Goal: Information Seeking & Learning: Learn about a topic

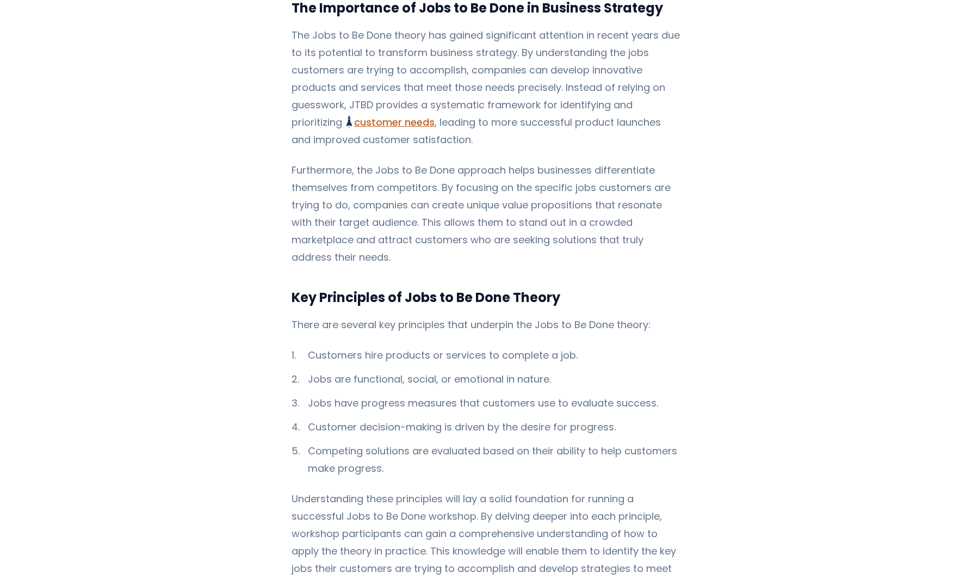
scroll to position [761, 0]
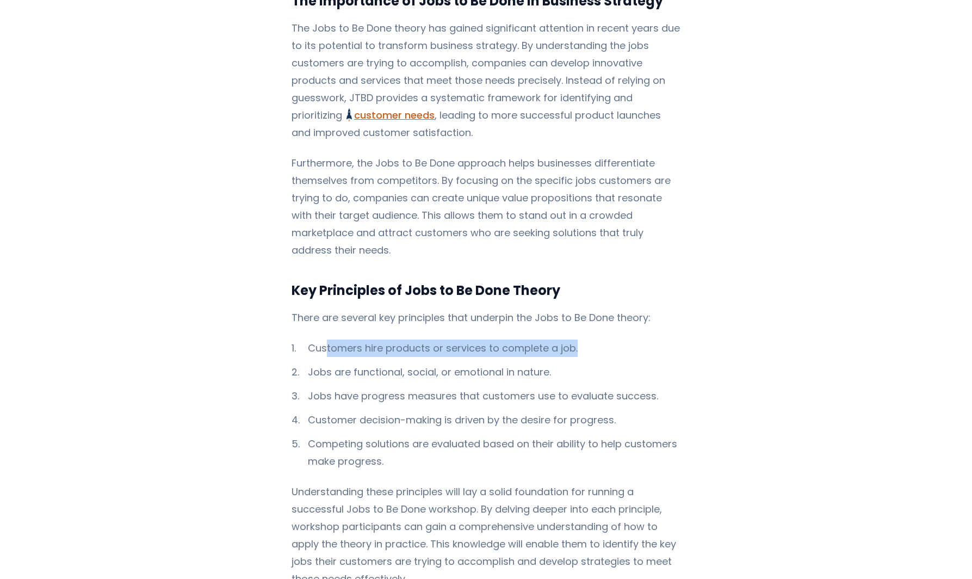
drag, startPoint x: 323, startPoint y: 294, endPoint x: 584, endPoint y: 298, distance: 261.0
click at [584, 339] on li "Customers hire products or services to complete a job." at bounding box center [485, 347] width 389 height 17
click at [399, 339] on li "Customers hire products or services to complete a job." at bounding box center [485, 347] width 389 height 17
drag, startPoint x: 306, startPoint y: 299, endPoint x: 549, endPoint y: 296, distance: 242.5
click at [548, 339] on li "Customers hire products or services to complete a job." at bounding box center [485, 347] width 389 height 17
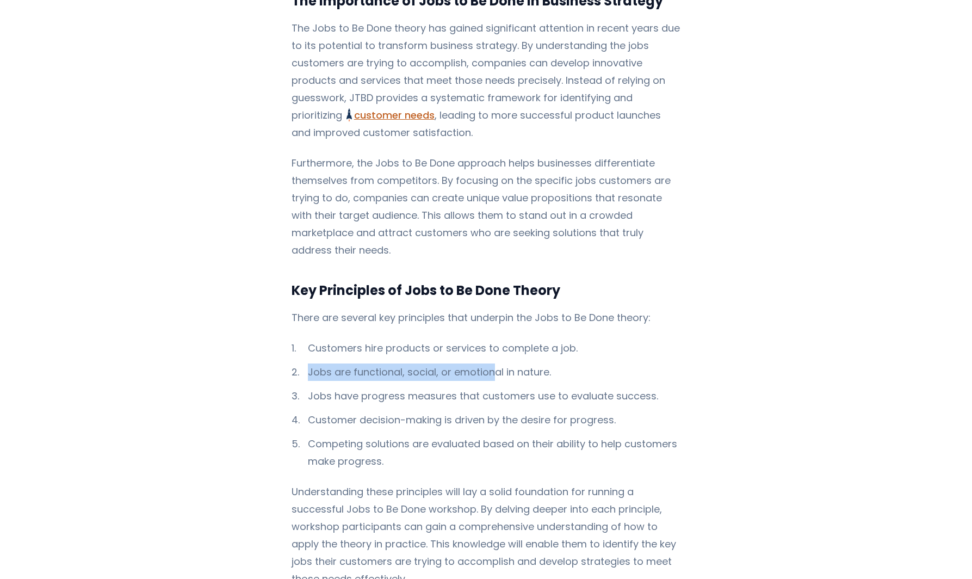
drag, startPoint x: 304, startPoint y: 319, endPoint x: 511, endPoint y: 322, distance: 206.6
click at [506, 363] on li "Jobs are functional, social, or emotional in nature." at bounding box center [485, 371] width 389 height 17
click at [349, 363] on li "Jobs are functional, social, or emotional in nature." at bounding box center [485, 371] width 389 height 17
drag, startPoint x: 318, startPoint y: 322, endPoint x: 574, endPoint y: 318, distance: 256.1
click at [545, 363] on li "Jobs are functional, social, or emotional in nature." at bounding box center [485, 371] width 389 height 17
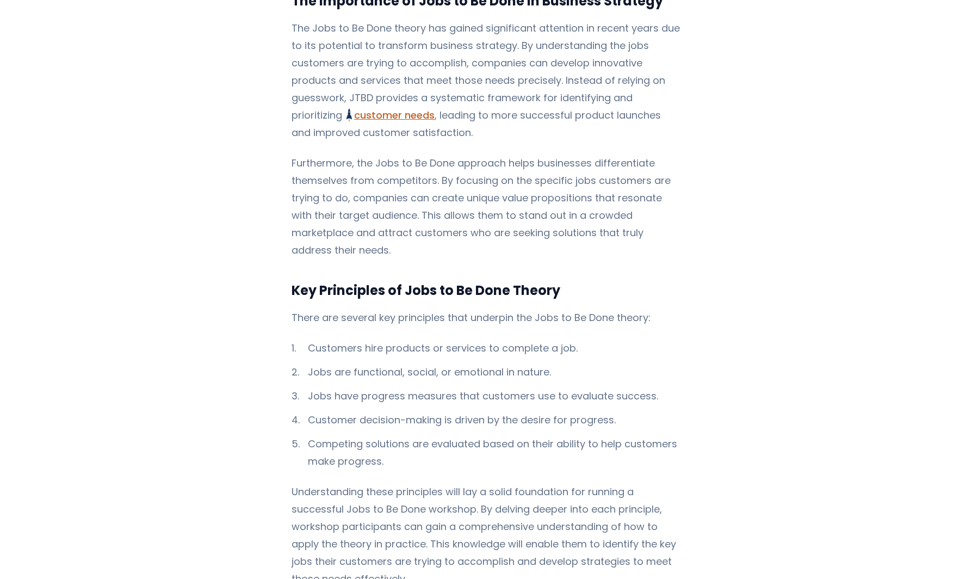
click at [378, 339] on ol "Customers hire products or services to complete a job. Jobs are functional, soc…" at bounding box center [485, 404] width 389 height 130
drag, startPoint x: 313, startPoint y: 344, endPoint x: 557, endPoint y: 348, distance: 244.2
click at [550, 387] on li "Jobs have progress measures that customers use to evaluate success." at bounding box center [485, 395] width 389 height 17
click at [345, 354] on ol "Customers hire products or services to complete a job. Jobs are functional, soc…" at bounding box center [485, 404] width 389 height 130
drag, startPoint x: 356, startPoint y: 340, endPoint x: 594, endPoint y: 342, distance: 238.1
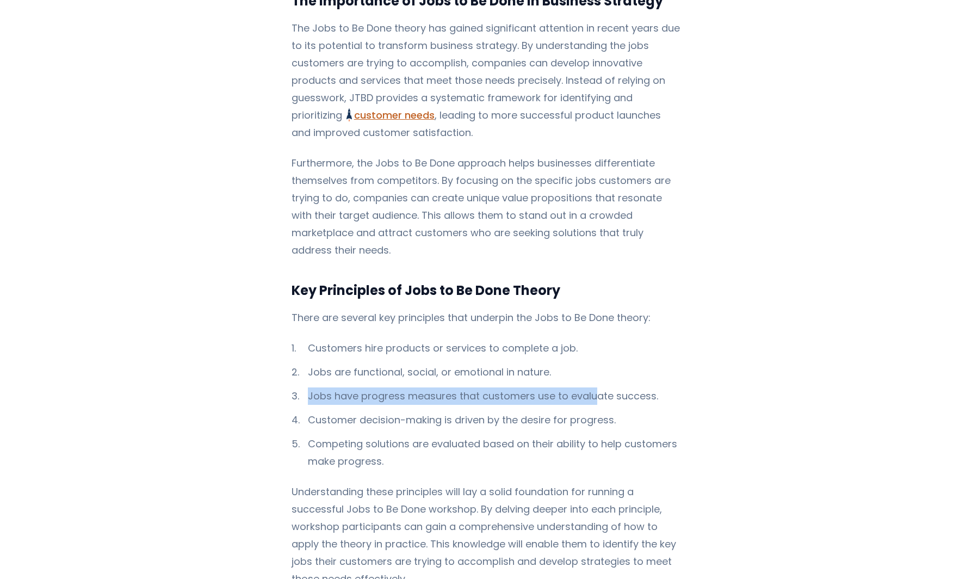
click at [594, 387] on li "Jobs have progress measures that customers use to evaluate success." at bounding box center [485, 395] width 389 height 17
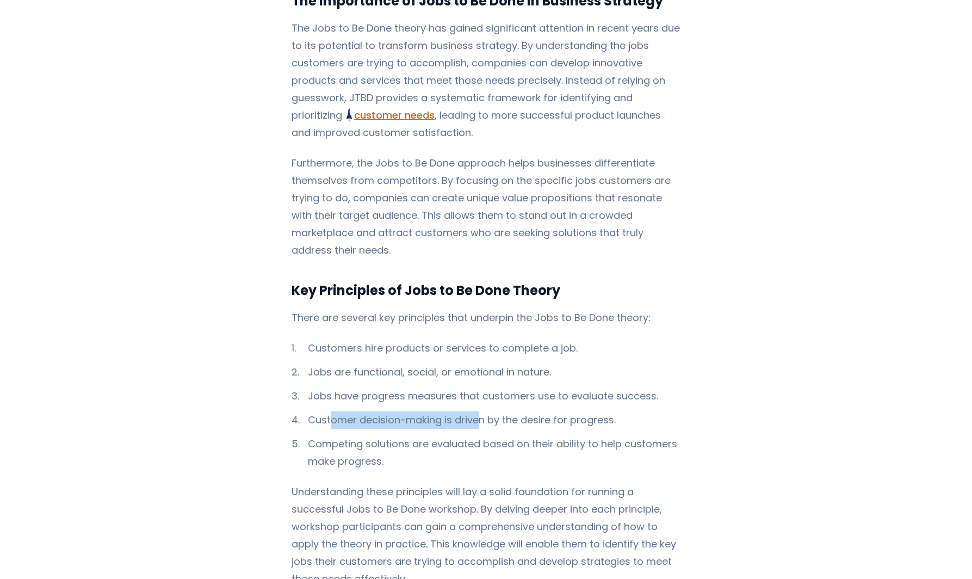
drag, startPoint x: 325, startPoint y: 369, endPoint x: 489, endPoint y: 367, distance: 164.8
click at [483, 411] on li "Customer decision-making is driven by the desire for progress." at bounding box center [485, 419] width 389 height 17
click at [436, 411] on li "Customer decision-making is driven by the desire for progress." at bounding box center [485, 419] width 389 height 17
drag, startPoint x: 302, startPoint y: 389, endPoint x: 459, endPoint y: 387, distance: 157.1
click at [437, 435] on li "Competing solutions are evaluated based on their ability to help customers make…" at bounding box center [485, 452] width 389 height 35
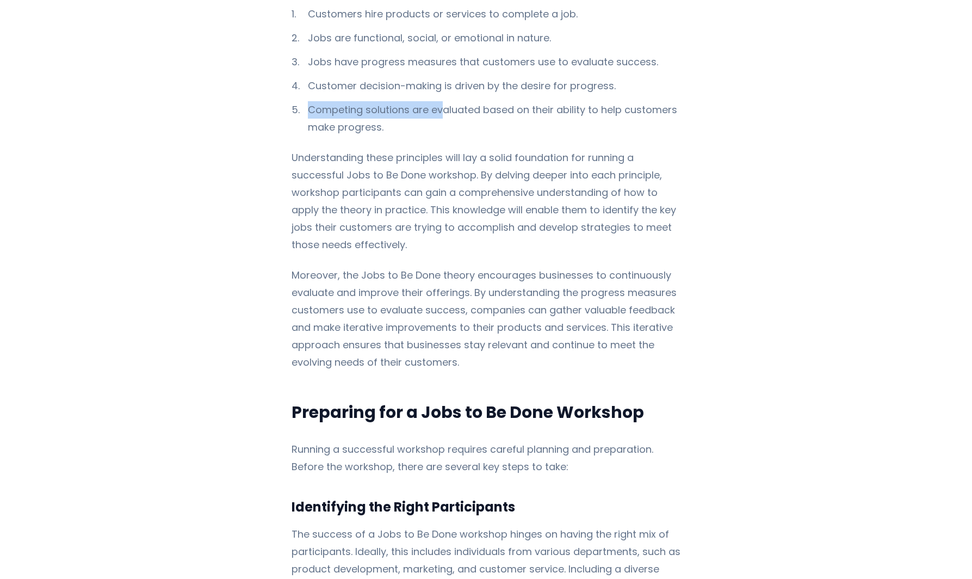
scroll to position [1142, 0]
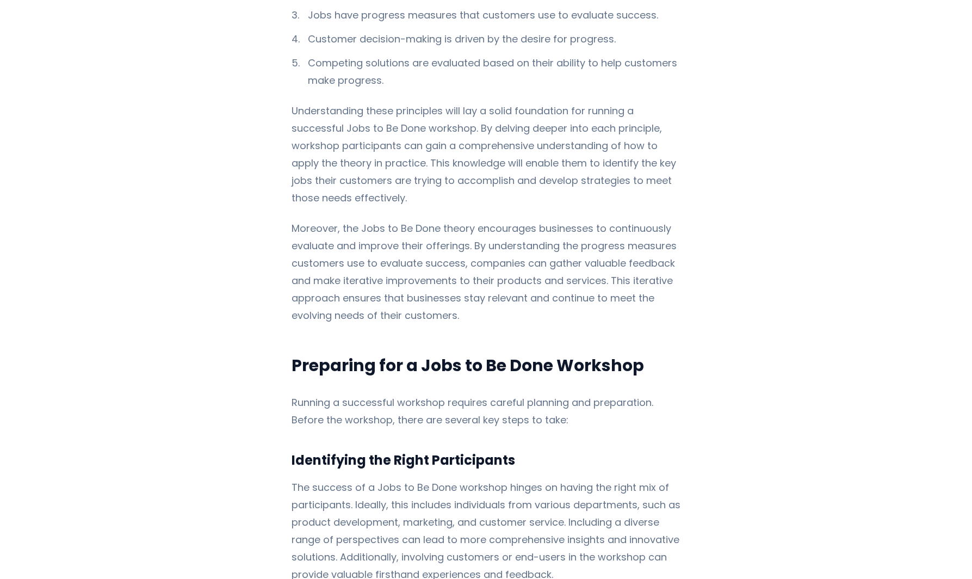
click at [347, 394] on p "Running a successful workshop requires careful planning and preparation. Before…" at bounding box center [485, 411] width 389 height 35
drag, startPoint x: 310, startPoint y: 357, endPoint x: 568, endPoint y: 359, distance: 257.2
click at [559, 394] on p "Running a successful workshop requires careful planning and preparation. Before…" at bounding box center [485, 411] width 389 height 35
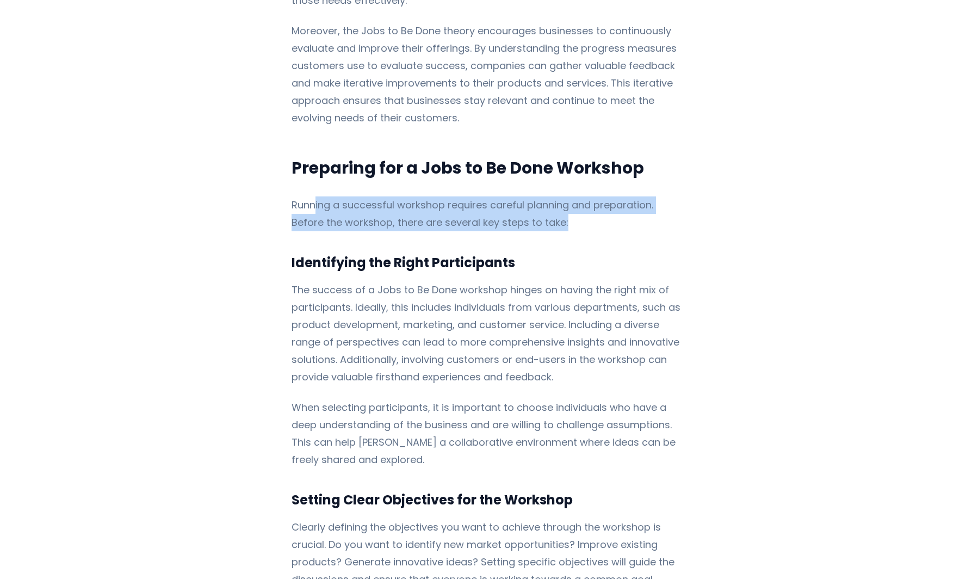
scroll to position [1359, 0]
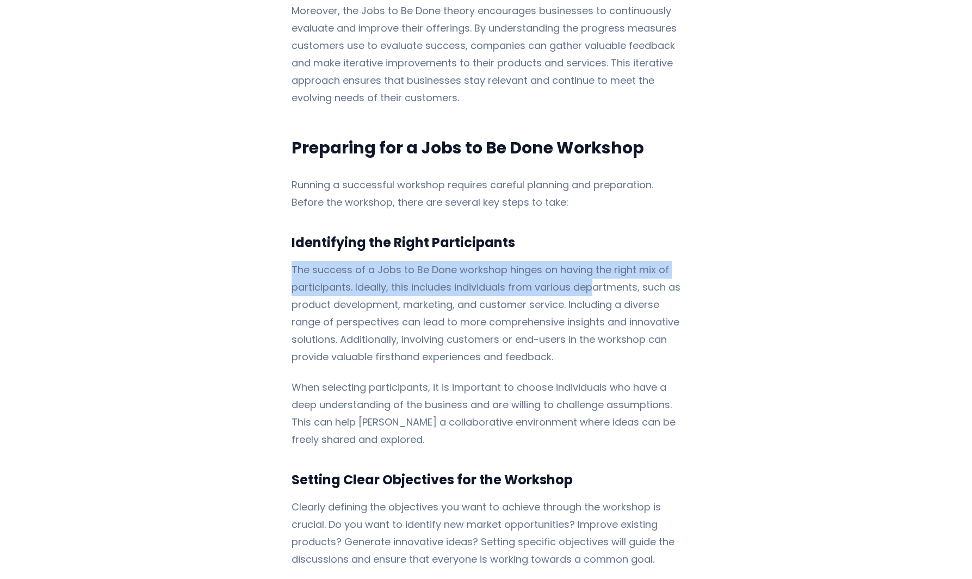
drag, startPoint x: 282, startPoint y: 223, endPoint x: 592, endPoint y: 241, distance: 309.9
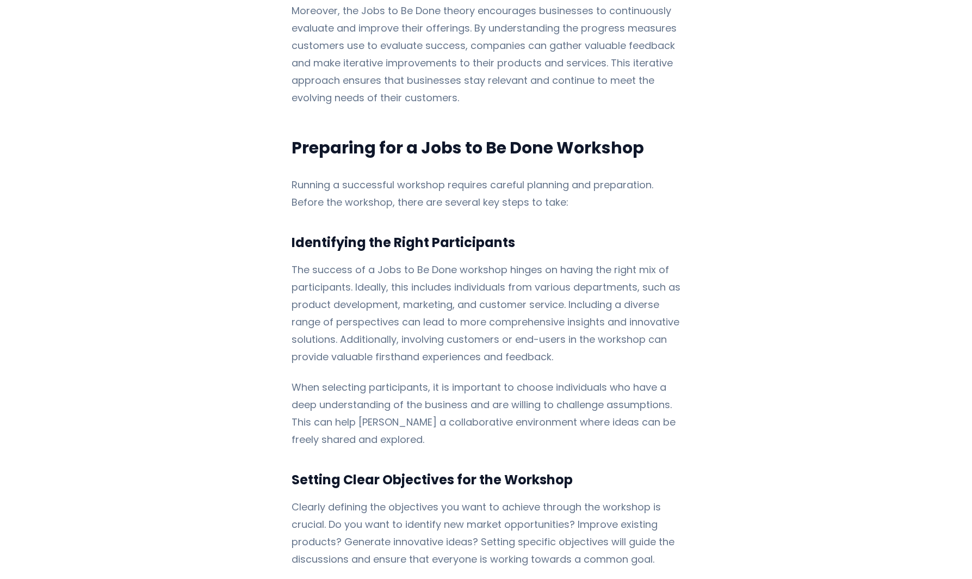
click at [427, 261] on p "The success of a Jobs to Be Done workshop hinges on having the right mix of par…" at bounding box center [485, 313] width 389 height 104
drag, startPoint x: 316, startPoint y: 238, endPoint x: 570, endPoint y: 242, distance: 254.5
click at [570, 261] on p "The success of a Jobs to Be Done workshop hinges on having the right mix of par…" at bounding box center [485, 313] width 389 height 104
drag, startPoint x: 345, startPoint y: 256, endPoint x: 606, endPoint y: 259, distance: 260.5
click at [581, 261] on p "The success of a Jobs to Be Done workshop hinges on having the right mix of par…" at bounding box center [485, 313] width 389 height 104
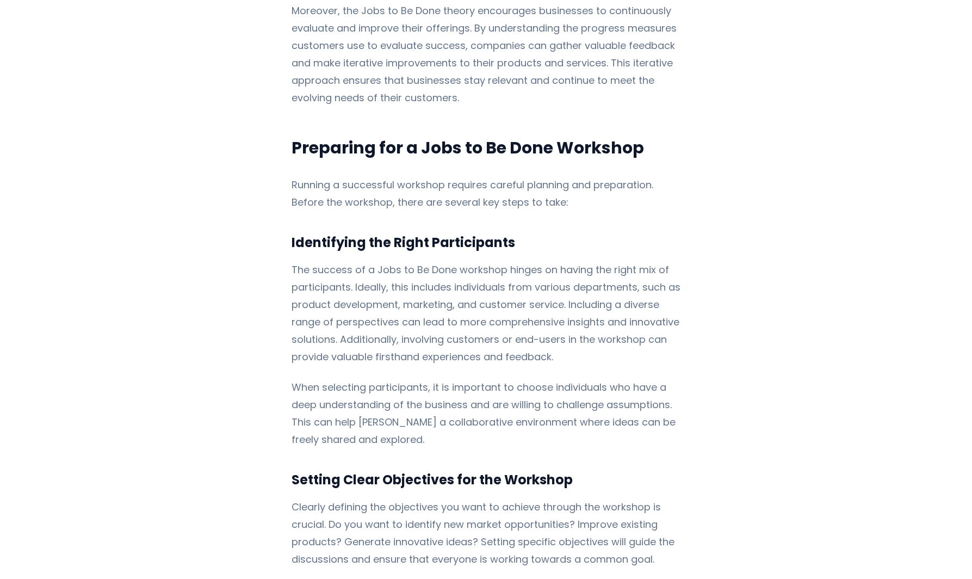
click at [606, 261] on p "The success of a Jobs to Be Done workshop hinges on having the right mix of par…" at bounding box center [485, 313] width 389 height 104
drag, startPoint x: 303, startPoint y: 272, endPoint x: 579, endPoint y: 260, distance: 276.4
click at [579, 261] on p "The success of a Jobs to Be Done workshop hinges on having the right mix of par…" at bounding box center [485, 313] width 389 height 104
drag, startPoint x: 338, startPoint y: 342, endPoint x: 598, endPoint y: 340, distance: 259.9
click at [596, 378] on p "When selecting participants, it is important to choose individuals who have a d…" at bounding box center [485, 413] width 389 height 70
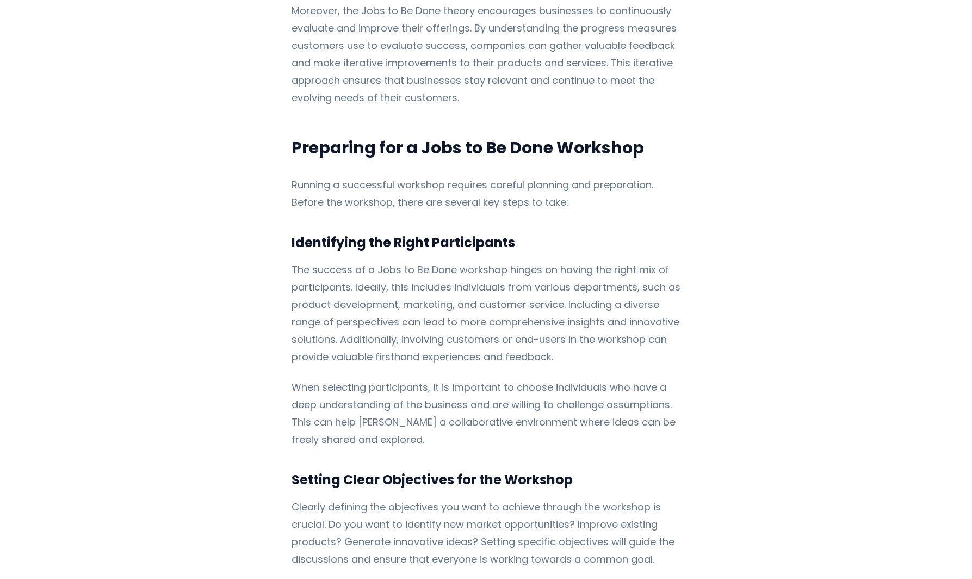
click at [511, 378] on p "When selecting participants, it is important to choose individuals who have a d…" at bounding box center [485, 413] width 389 height 70
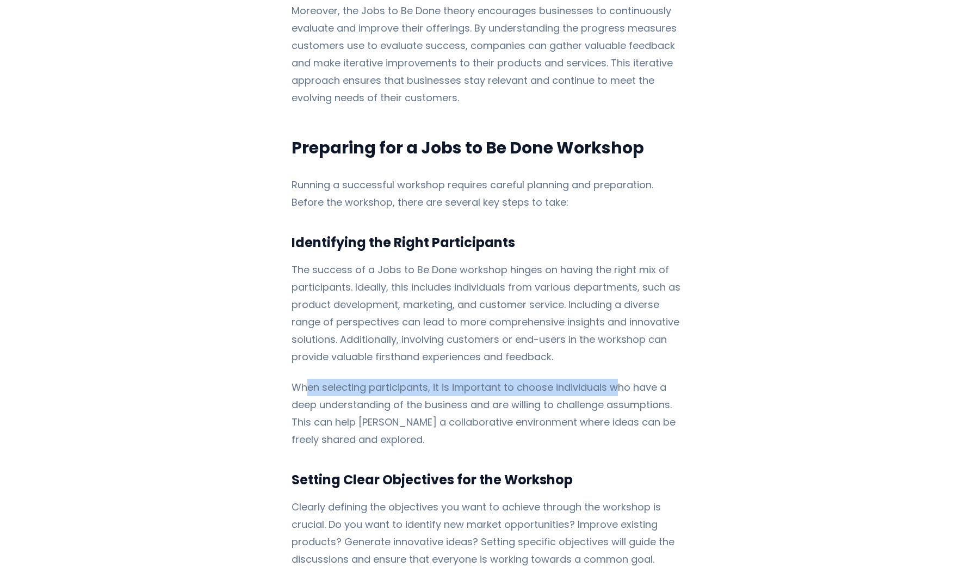
drag, startPoint x: 341, startPoint y: 327, endPoint x: 612, endPoint y: 325, distance: 271.3
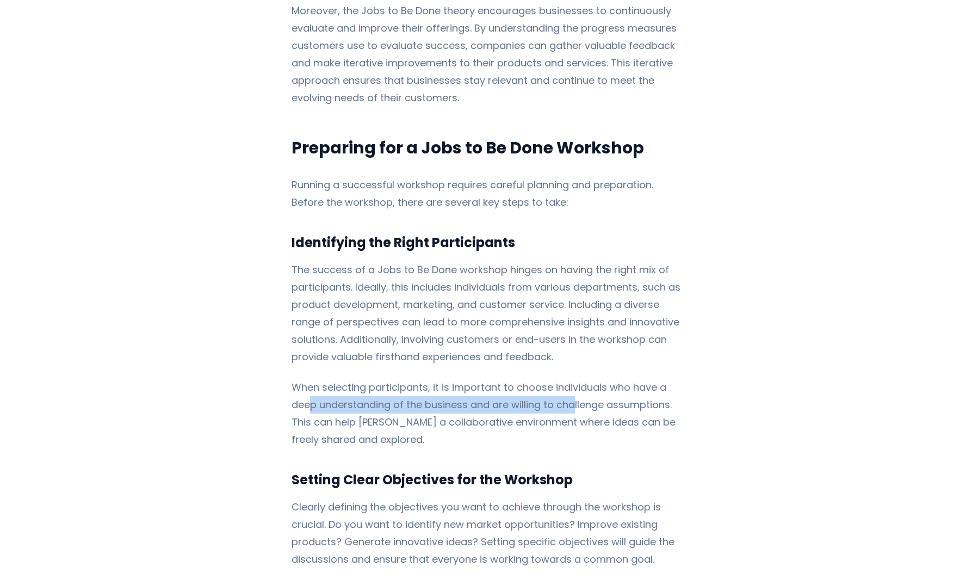
drag, startPoint x: 307, startPoint y: 355, endPoint x: 579, endPoint y: 349, distance: 271.4
click at [579, 378] on p "When selecting participants, it is important to choose individuals who have a d…" at bounding box center [485, 413] width 389 height 70
drag, startPoint x: 658, startPoint y: 352, endPoint x: 342, endPoint y: 356, distance: 316.5
click at [342, 378] on p "When selecting participants, it is important to choose individuals who have a d…" at bounding box center [485, 413] width 389 height 70
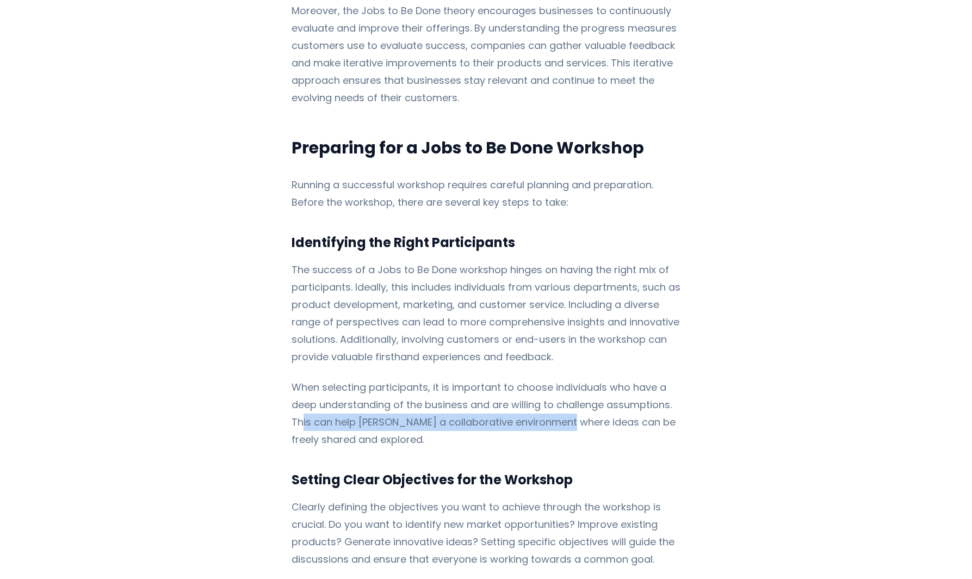
drag, startPoint x: 298, startPoint y: 371, endPoint x: 565, endPoint y: 369, distance: 267.0
click at [561, 378] on p "When selecting participants, it is important to choose individuals who have a d…" at bounding box center [485, 413] width 389 height 70
click at [574, 378] on p "When selecting participants, it is important to choose individuals who have a d…" at bounding box center [485, 413] width 389 height 70
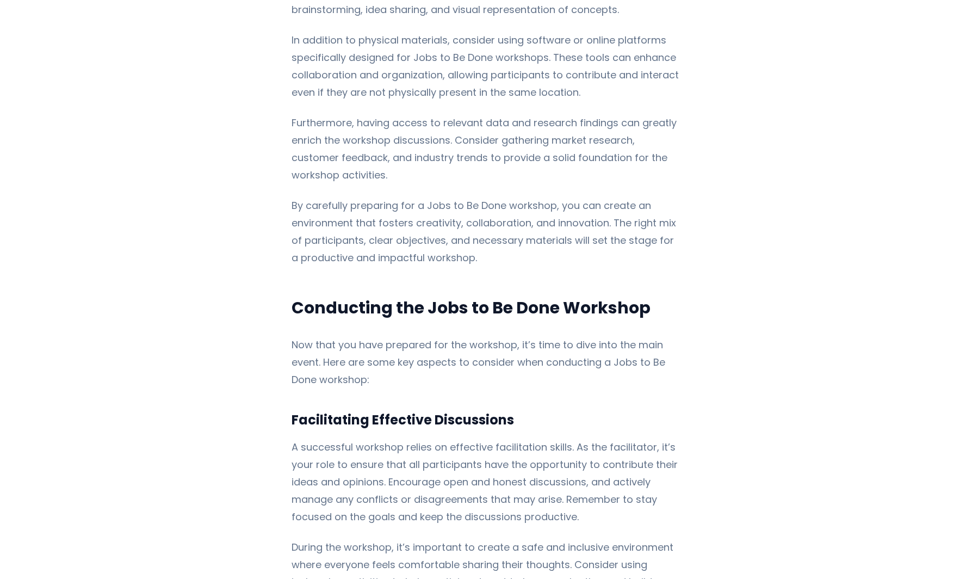
scroll to position [2066, 0]
